Goal: Find specific page/section: Find specific page/section

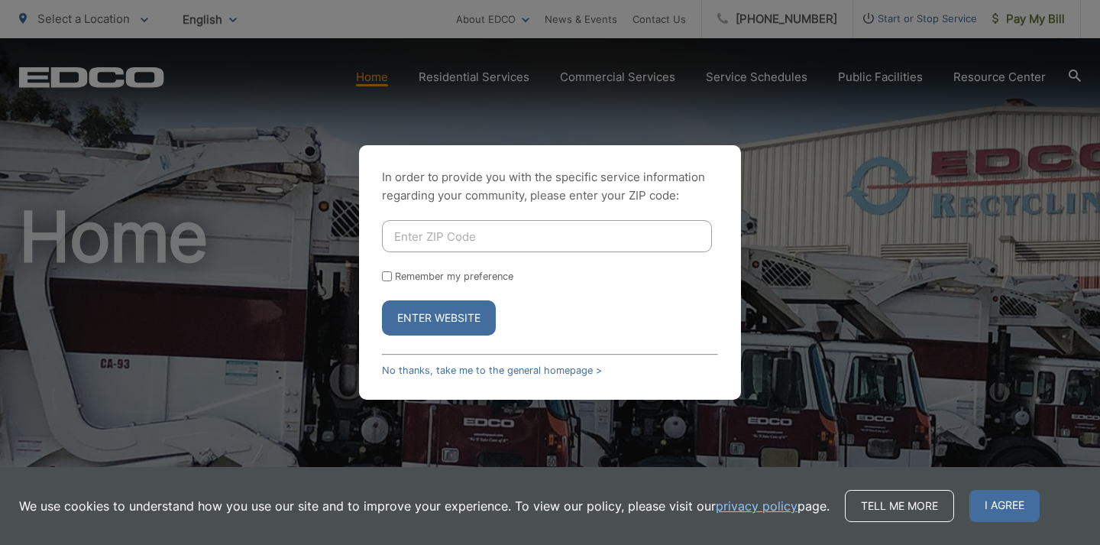
type input "91941"
click at [438, 317] on button "Enter Website" at bounding box center [439, 317] width 114 height 35
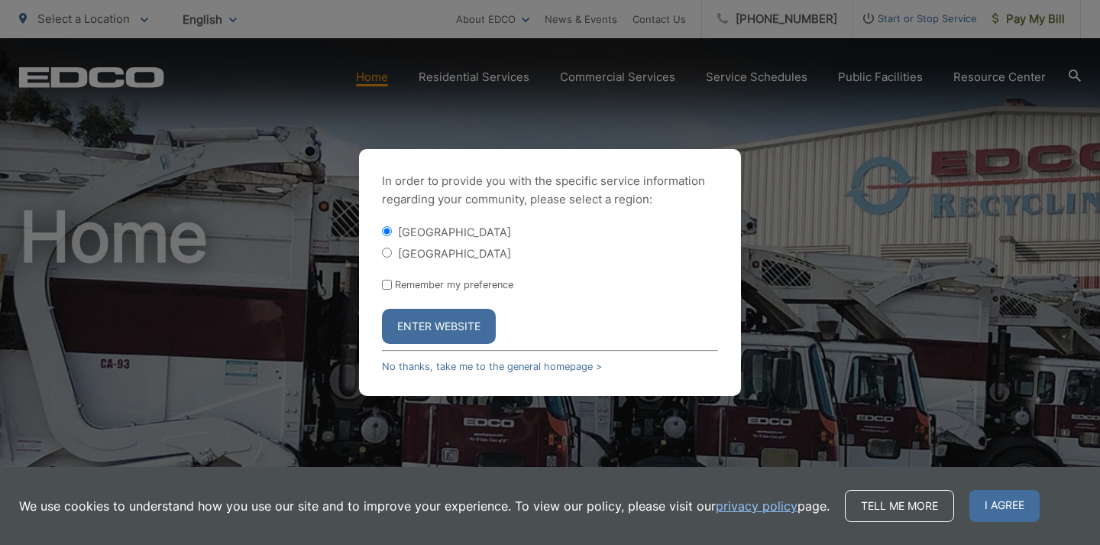
click at [429, 321] on button "Enter Website" at bounding box center [439, 326] width 114 height 35
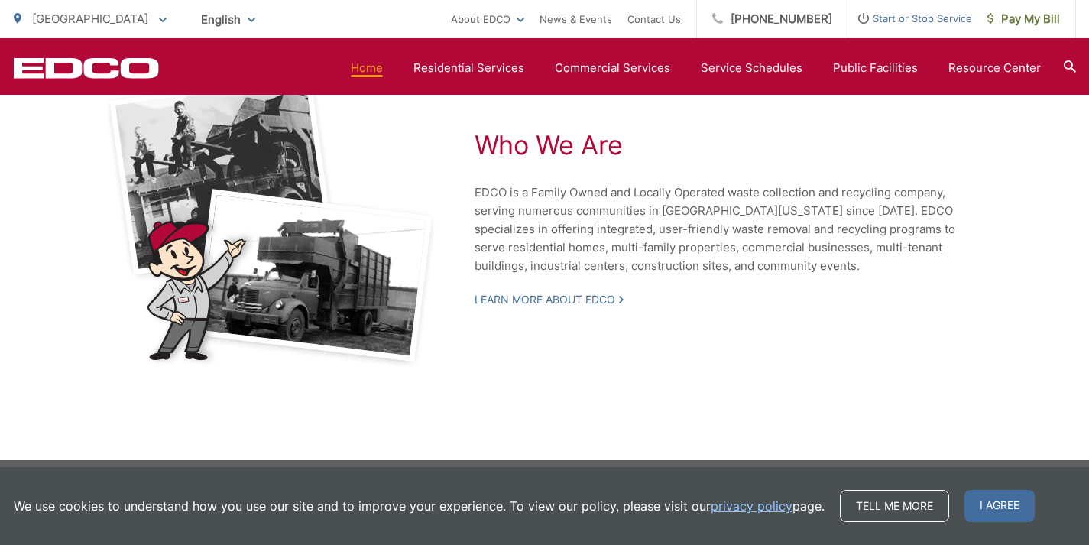
scroll to position [3417, 0]
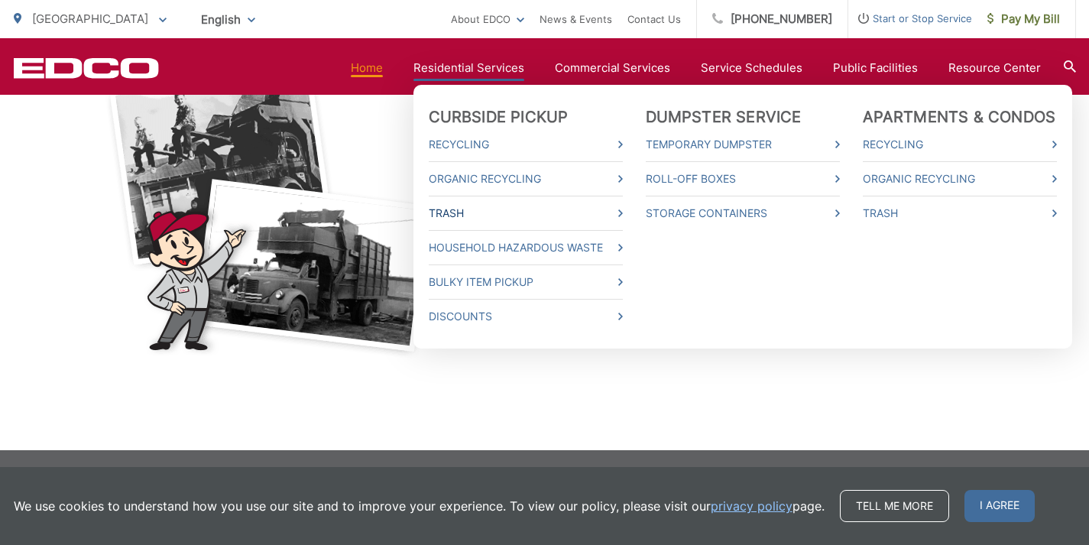
click at [478, 210] on link "Trash" at bounding box center [526, 213] width 194 height 18
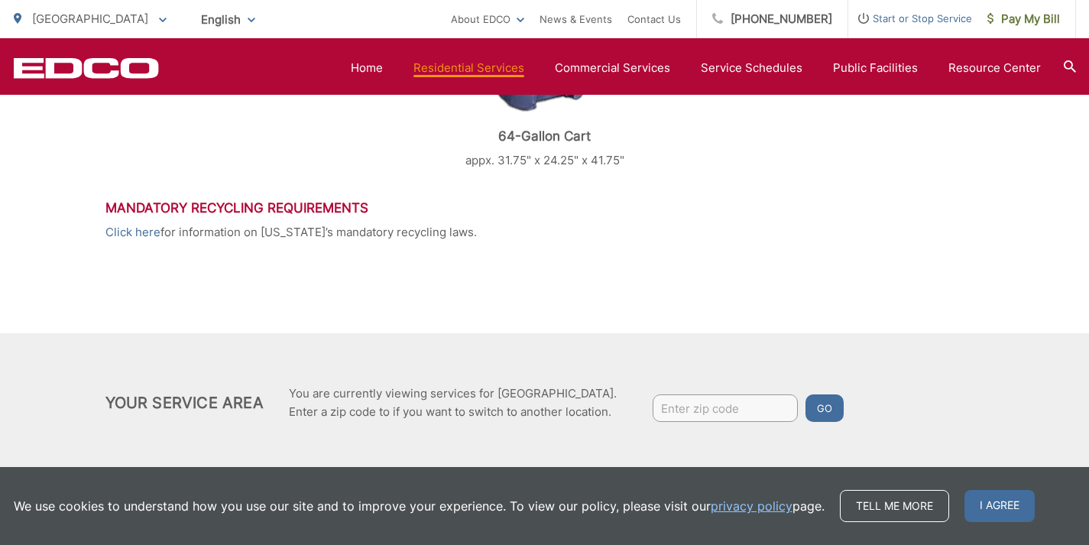
scroll to position [888, 0]
